Goal: Task Accomplishment & Management: Use online tool/utility

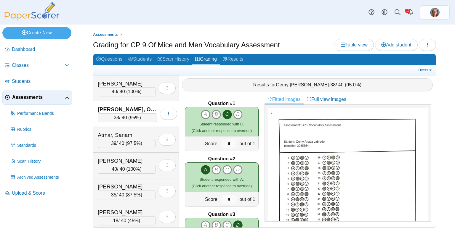
scroll to position [616, 0]
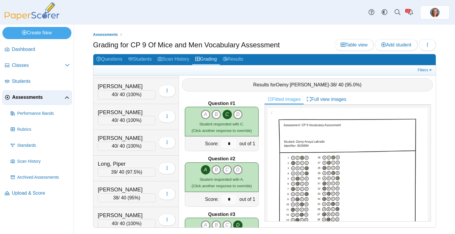
click at [16, 96] on span "Assessments" at bounding box center [38, 97] width 52 height 7
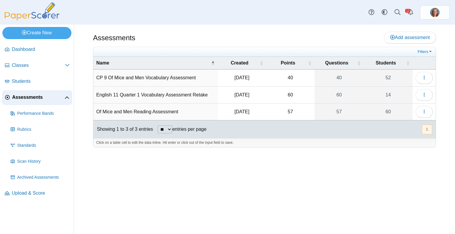
click at [179, 78] on td "CP 9 Of Mice and Men Vocabulary Assessment" at bounding box center [155, 78] width 124 height 17
click at [427, 76] on button "button" at bounding box center [423, 78] width 17 height 12
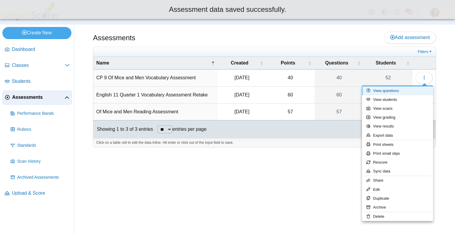
click at [401, 89] on link "View questions" at bounding box center [397, 90] width 71 height 9
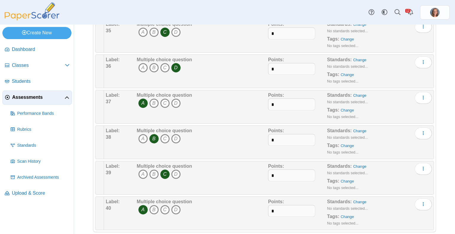
scroll to position [1277, 0]
